Goal: Navigation & Orientation: Find specific page/section

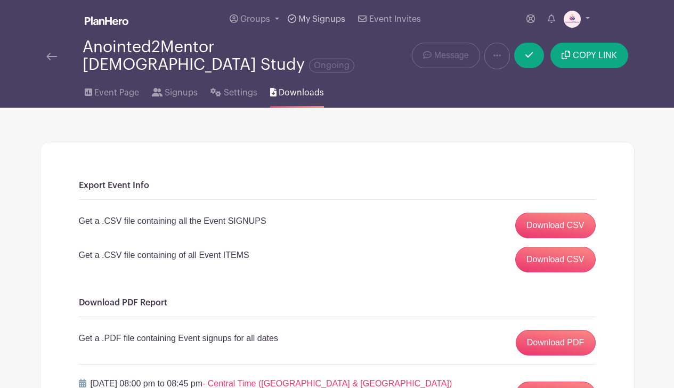
click at [325, 14] on link "My Signups" at bounding box center [316, 19] width 66 height 38
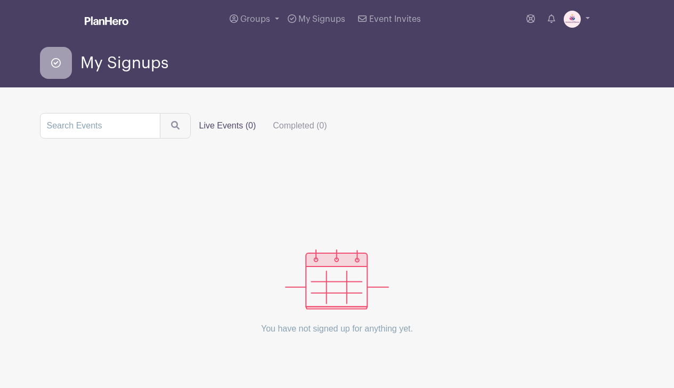
click at [215, 126] on label "Live Events (0)" at bounding box center [228, 125] width 74 height 21
click at [0, 0] on input "Live Events (0)" at bounding box center [0, 0] width 0 height 0
click at [256, 17] on span "Groups" at bounding box center [255, 19] width 30 height 9
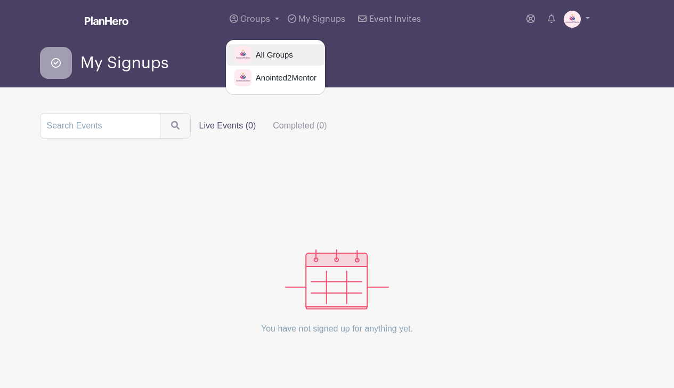
click at [269, 54] on span "All Groups" at bounding box center [273, 55] width 42 height 12
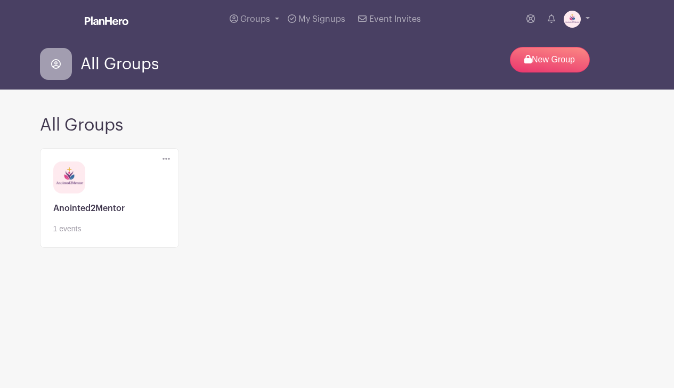
click at [131, 234] on link at bounding box center [109, 234] width 112 height 0
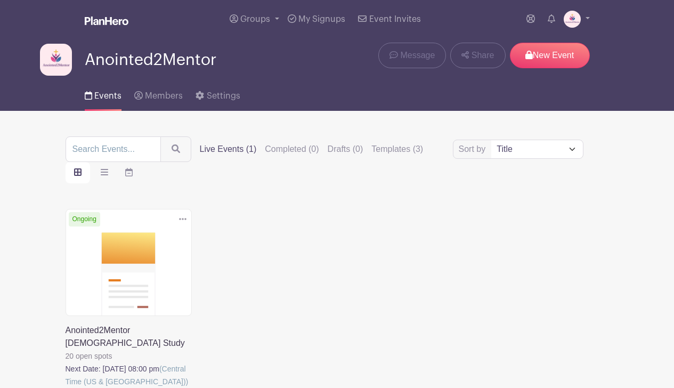
click at [66, 387] on link at bounding box center [66, 388] width 0 height 0
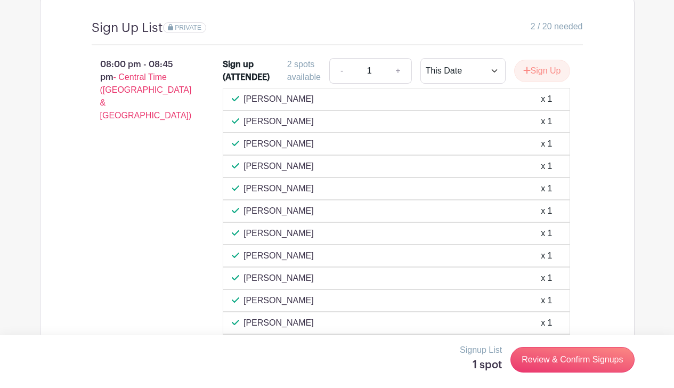
scroll to position [872, 0]
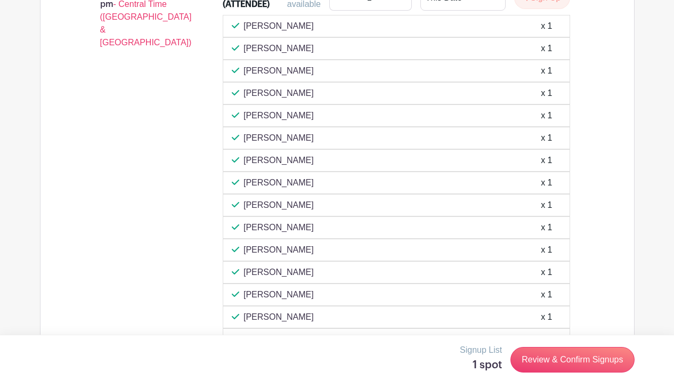
scroll to position [1015, 0]
